Goal: Information Seeking & Learning: Learn about a topic

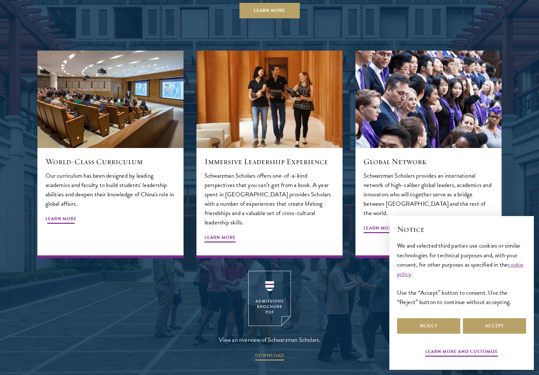
scroll to position [781, 0]
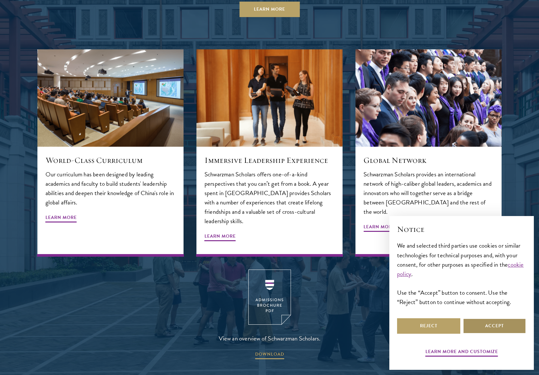
click at [486, 327] on button "Accept" at bounding box center [494, 325] width 63 height 15
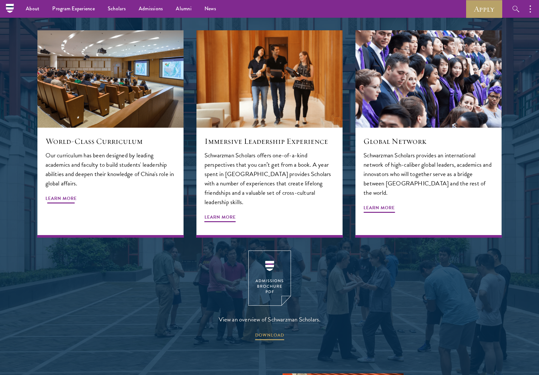
scroll to position [755, 0]
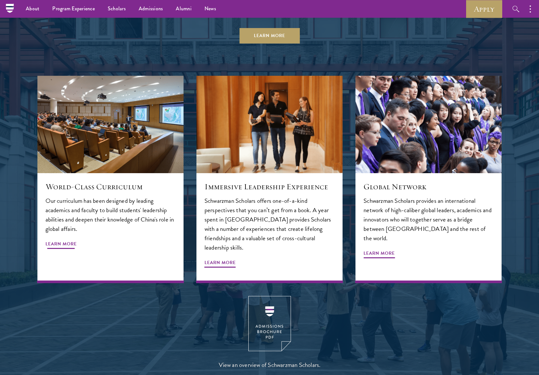
click at [119, 203] on p "Our curriculum has been designed by leading academics and faculty to build stud…" at bounding box center [110, 214] width 130 height 37
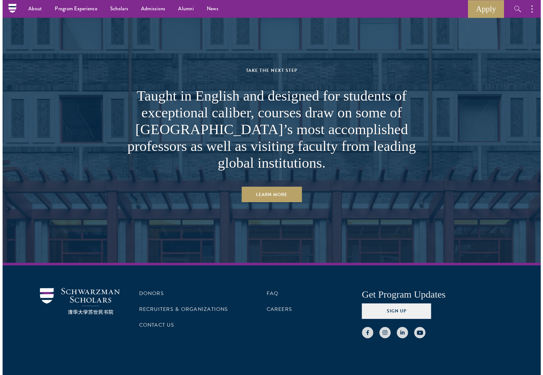
scroll to position [3945, 0]
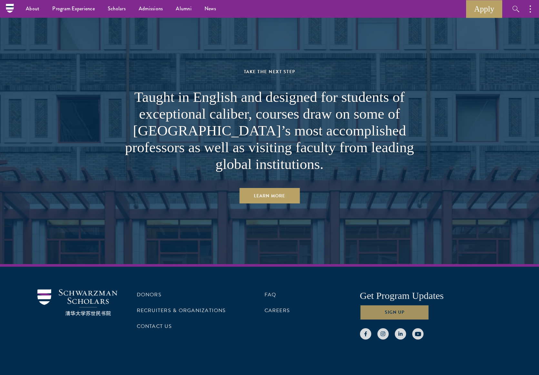
click at [386, 304] on button "Sign Up" at bounding box center [394, 311] width 69 height 15
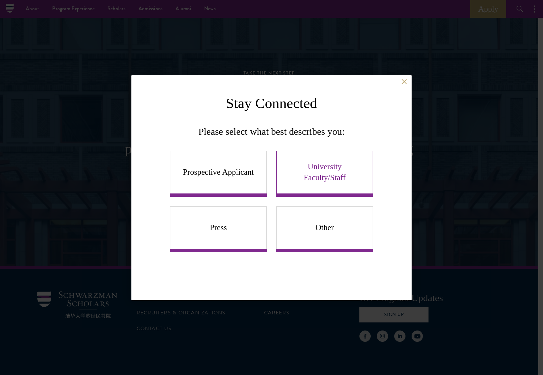
click at [329, 179] on link "University Faculty/Staff" at bounding box center [325, 174] width 97 height 46
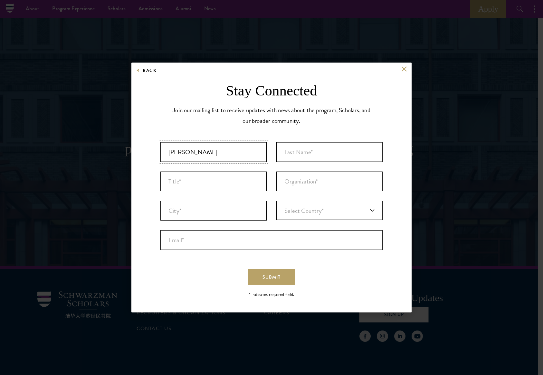
type input "Jason"
type input "Bell"
type input "Associate Director Career Advancement"
type input "University of Virginia"
type input "Charlottesville"
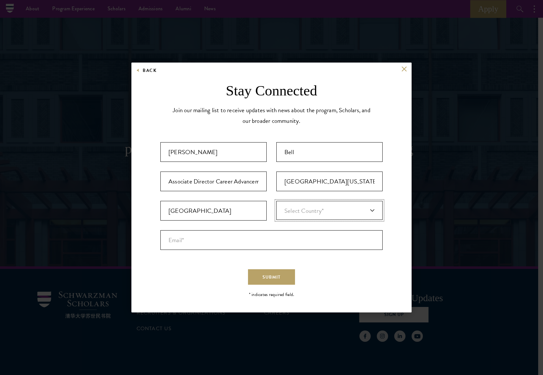
click at [355, 201] on link "Select Country*" at bounding box center [330, 210] width 106 height 19
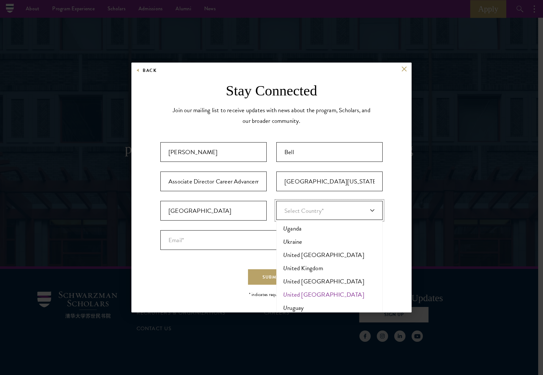
type input "u"
click at [317, 292] on li "U nited States of America" at bounding box center [329, 294] width 102 height 13
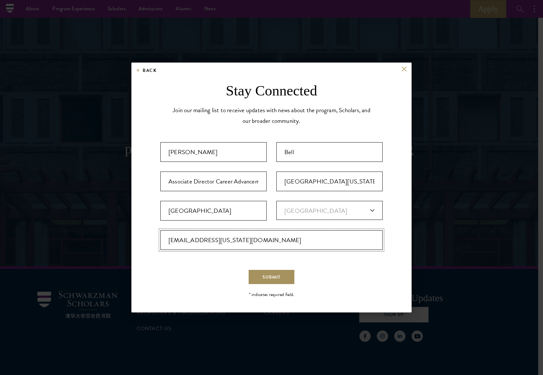
type input "tkw9un@virginia.edu"
click at [258, 278] on button "Submit" at bounding box center [271, 276] width 47 height 15
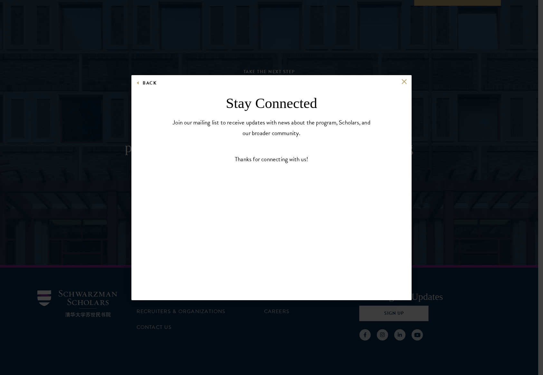
click at [405, 82] on button at bounding box center [404, 81] width 5 height 5
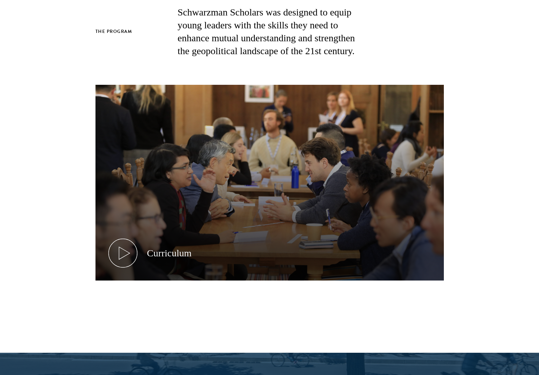
scroll to position [0, 0]
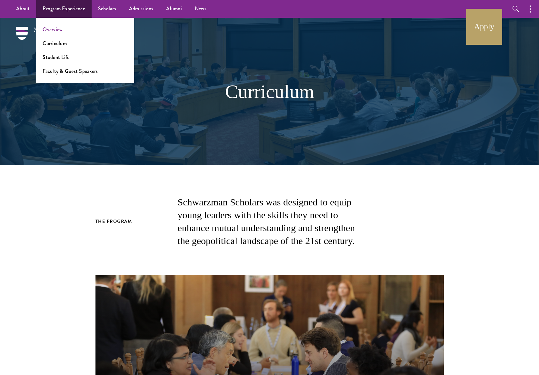
click at [60, 31] on link "Overview" at bounding box center [53, 29] width 20 height 7
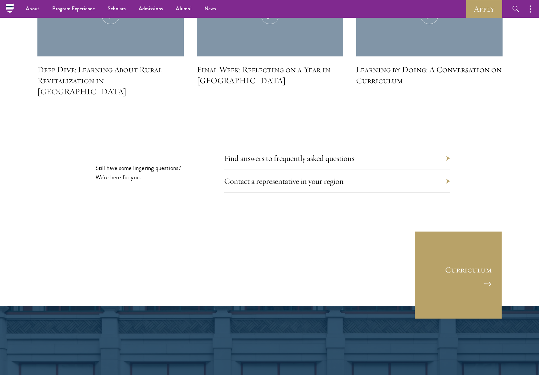
scroll to position [2842, 0]
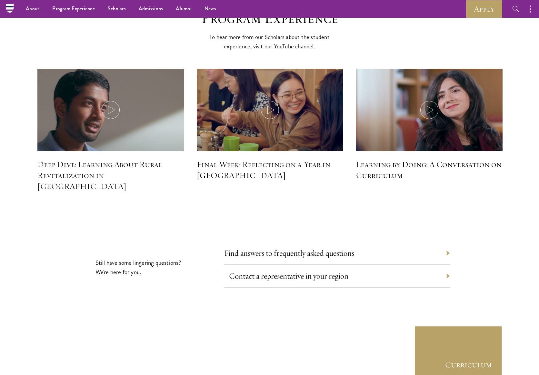
click at [271, 271] on link "Contact a representative in your region" at bounding box center [288, 276] width 119 height 10
click at [116, 9] on link "Scholars" at bounding box center [116, 9] width 31 height 18
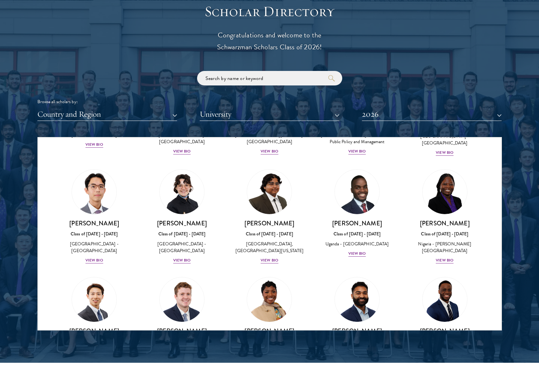
scroll to position [743, 0]
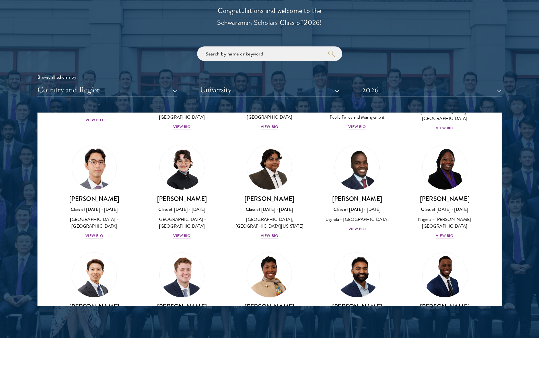
click at [331, 90] on button "University" at bounding box center [270, 89] width 140 height 13
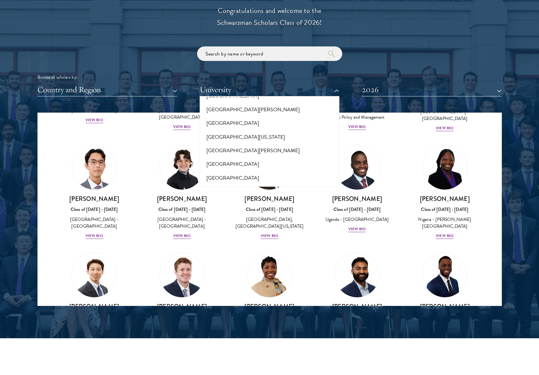
scroll to position [5765, 0]
click at [231, 334] on button "University of Virginia" at bounding box center [269, 341] width 136 height 14
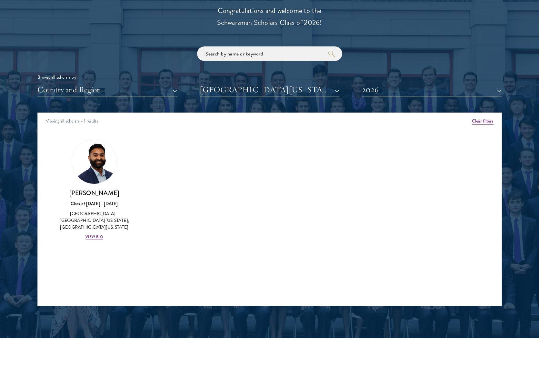
scroll to position [745, 0]
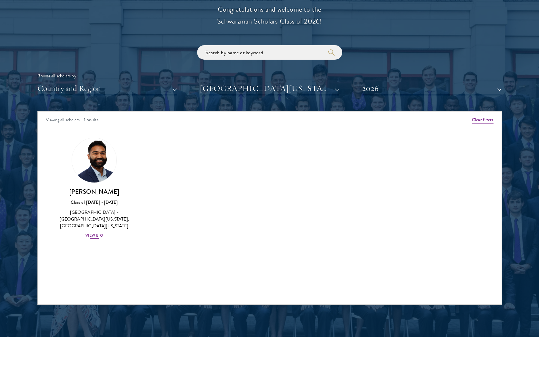
click at [93, 232] on div "View Bio" at bounding box center [94, 235] width 18 height 6
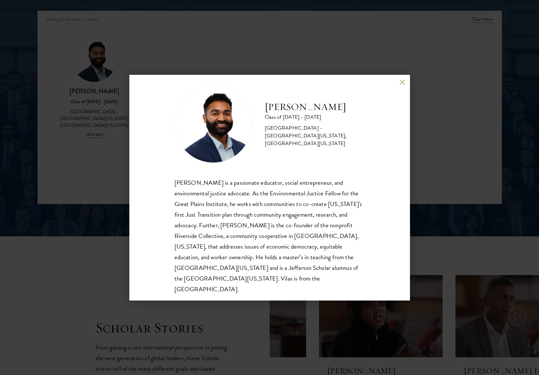
scroll to position [6, 0]
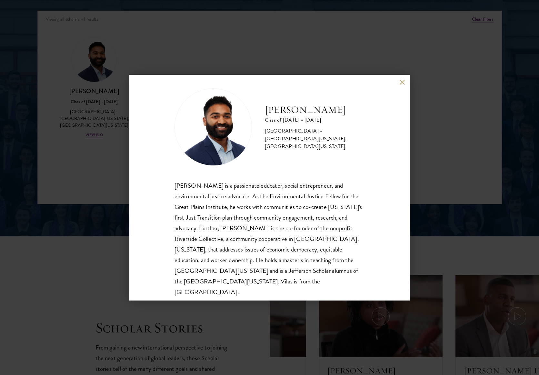
click at [402, 83] on button at bounding box center [401, 82] width 5 height 5
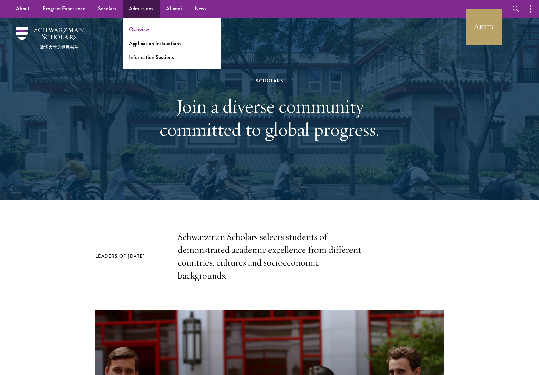
click at [144, 31] on link "Overview" at bounding box center [139, 29] width 20 height 7
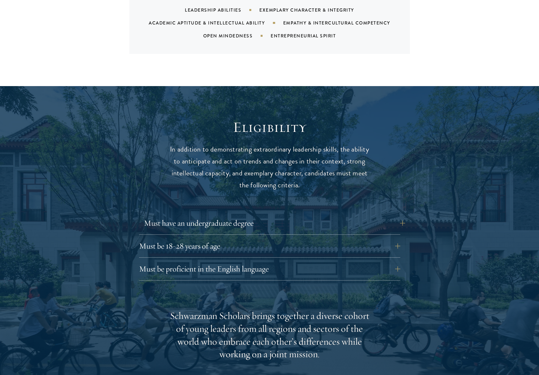
scroll to position [744, 0]
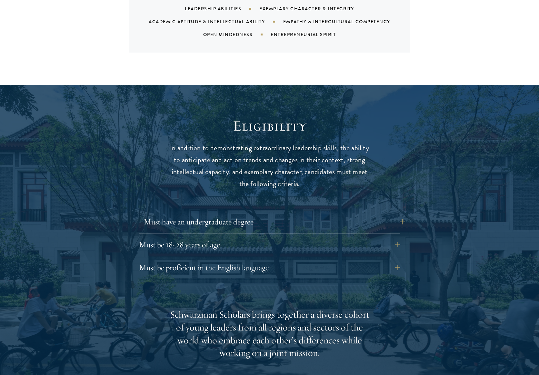
click at [396, 214] on button "Must have an undergraduate degree" at bounding box center [274, 221] width 261 height 15
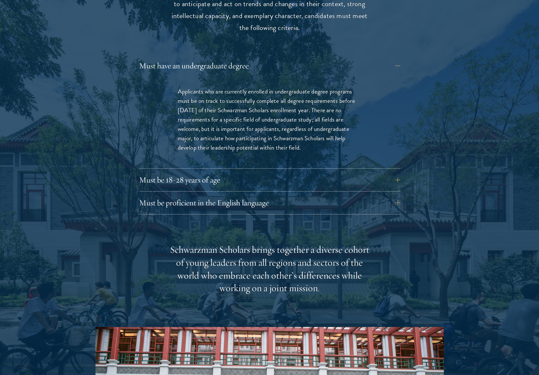
scroll to position [946, 0]
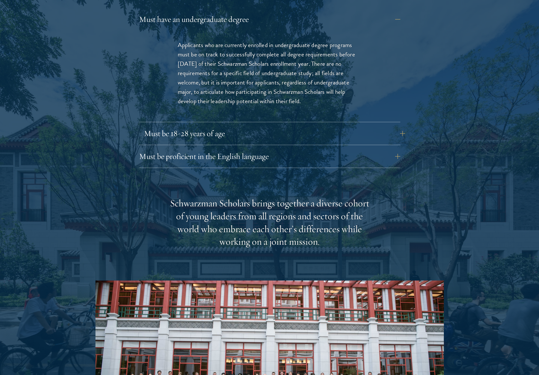
click at [396, 126] on button "Must be 18-28 years of age" at bounding box center [274, 133] width 261 height 15
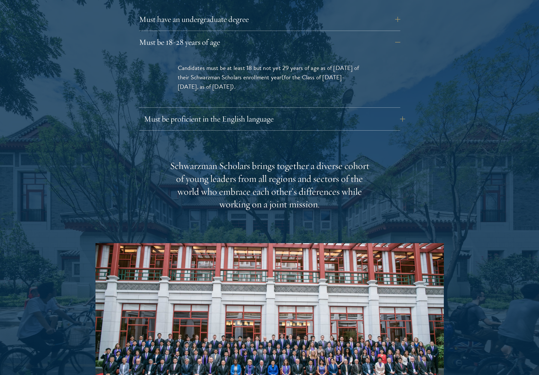
click at [242, 111] on button "Must be proficient in the English language" at bounding box center [274, 118] width 261 height 15
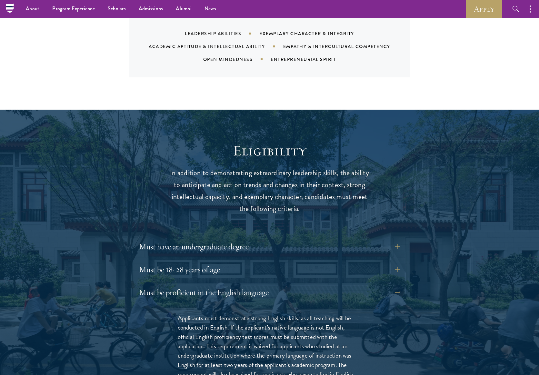
scroll to position [0, 0]
